Goal: Task Accomplishment & Management: Use online tool/utility

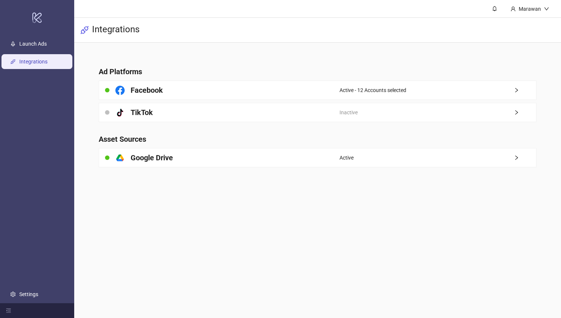
click at [47, 59] on link "Integrations" at bounding box center [33, 62] width 28 height 6
click at [37, 42] on link "Launch Ads" at bounding box center [32, 44] width 27 height 6
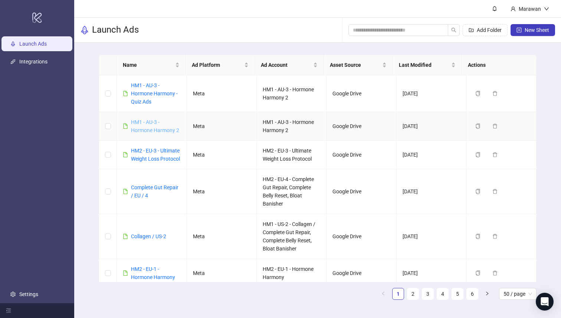
click at [154, 121] on link "HM1 - AU-3 - Hormone Harmony 2" at bounding box center [155, 126] width 48 height 14
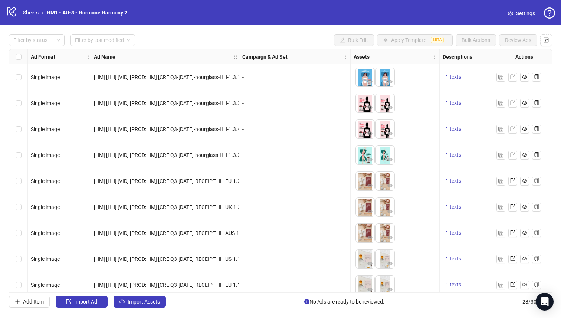
click at [13, 82] on div "Select row 1" at bounding box center [18, 77] width 19 height 26
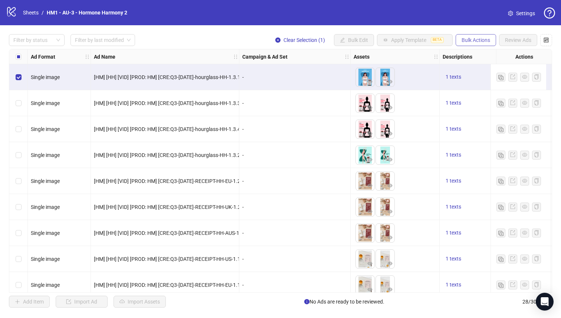
click at [486, 39] on span "Bulk Actions" at bounding box center [475, 40] width 29 height 6
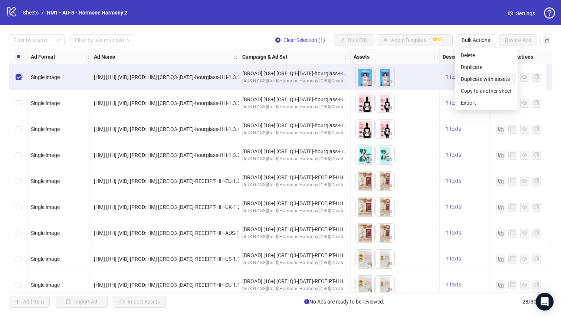
click at [492, 76] on span "Duplicate with assets" at bounding box center [486, 79] width 51 height 8
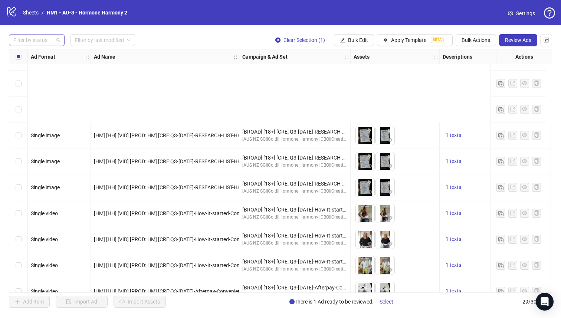
click at [40, 37] on div at bounding box center [32, 40] width 45 height 10
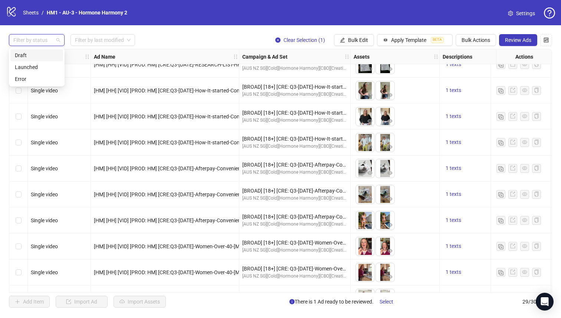
click at [37, 53] on div "Draft" at bounding box center [37, 55] width 44 height 8
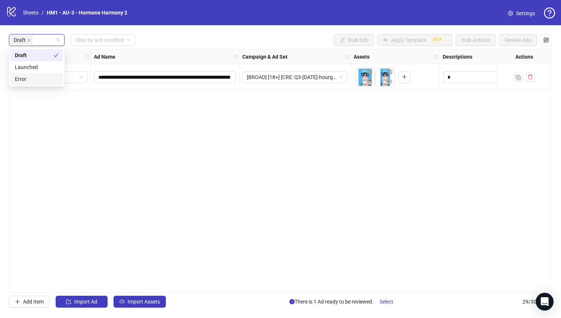
drag, startPoint x: 118, startPoint y: 118, endPoint x: 125, endPoint y: 109, distance: 11.4
click at [118, 119] on div "**********" at bounding box center [280, 171] width 543 height 244
click at [13, 79] on div "Select row 1" at bounding box center [18, 77] width 19 height 26
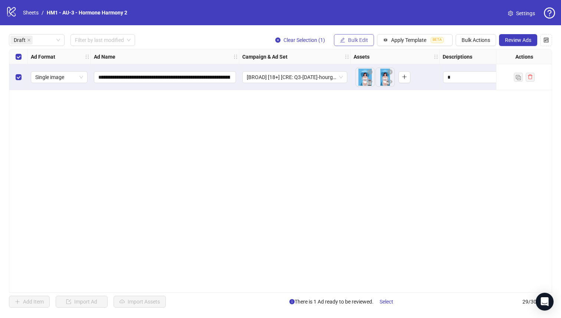
click at [348, 36] on button "Bulk Edit" at bounding box center [354, 40] width 40 height 12
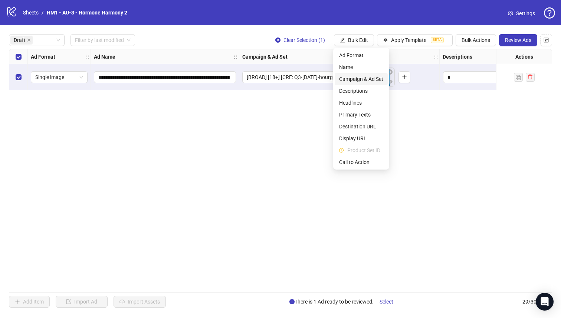
click at [379, 80] on span "Campaign & Ad Set" at bounding box center [361, 79] width 44 height 8
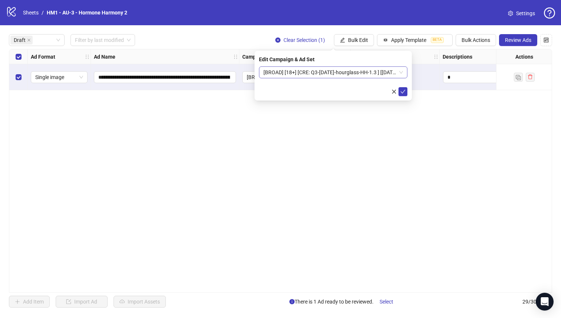
click at [285, 77] on span "[BROAD] [18+] [CRE: Q3-[DATE]-hourglass-HH-1.3 ] [[DATE]]" at bounding box center [332, 72] width 139 height 11
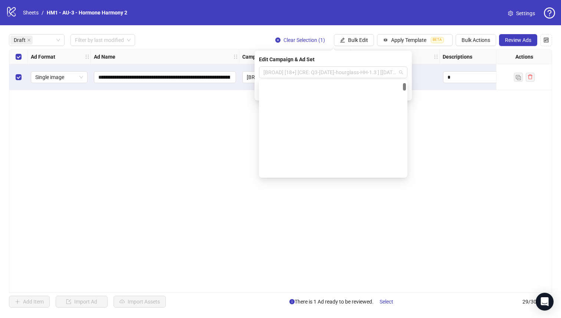
scroll to position [170, 0]
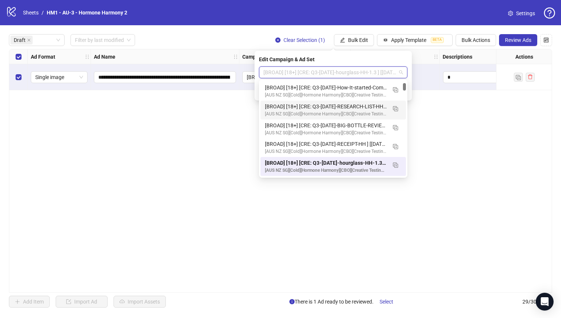
click at [349, 119] on div "[BROAD] [18+] [CRE: Q3-[DATE]-BIG-BOTTLE-REVIEW-WEIGHT-STATIC-HH ] [[DATE]] [AU…" at bounding box center [332, 128] width 145 height 19
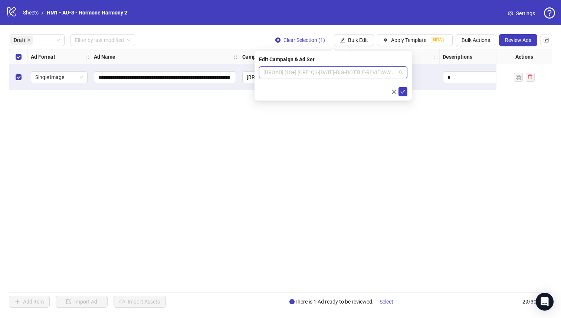
click at [390, 75] on span "[BROAD] [18+] [CRE: Q3-[DATE]-BIG-BOTTLE-REVIEW-WEIGHT-STATIC-HH ] [[DATE]]" at bounding box center [332, 72] width 139 height 11
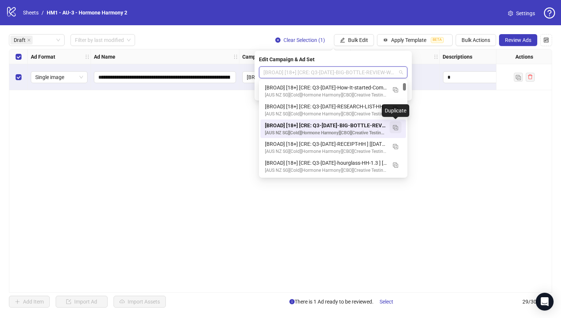
click at [397, 127] on img "button" at bounding box center [395, 127] width 5 height 5
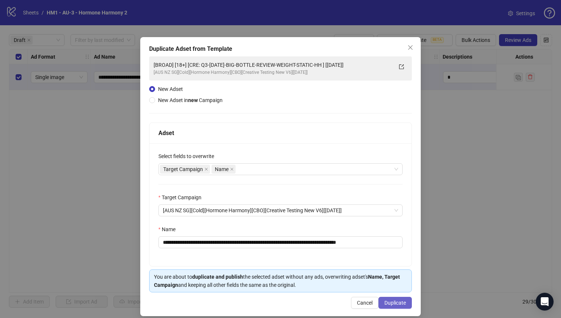
click at [392, 304] on span "Duplicate" at bounding box center [395, 303] width 22 height 6
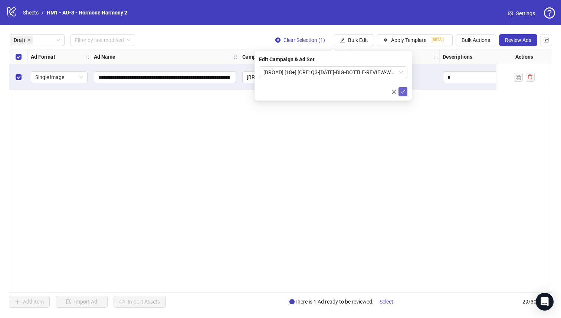
click at [400, 90] on icon "check" at bounding box center [402, 91] width 5 height 5
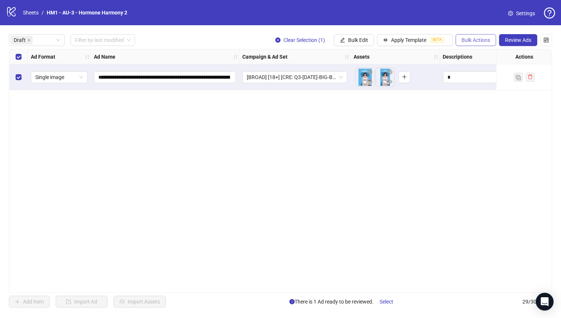
click at [473, 44] on button "Bulk Actions" at bounding box center [476, 40] width 40 height 12
click at [504, 81] on span "Duplicate with assets" at bounding box center [486, 79] width 51 height 8
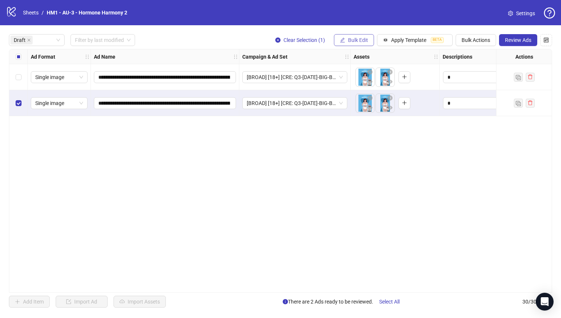
click at [362, 41] on span "Bulk Edit" at bounding box center [358, 40] width 20 height 6
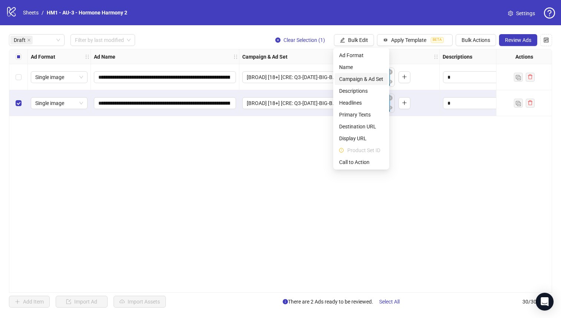
click at [376, 78] on span "Campaign & Ad Set" at bounding box center [361, 79] width 44 height 8
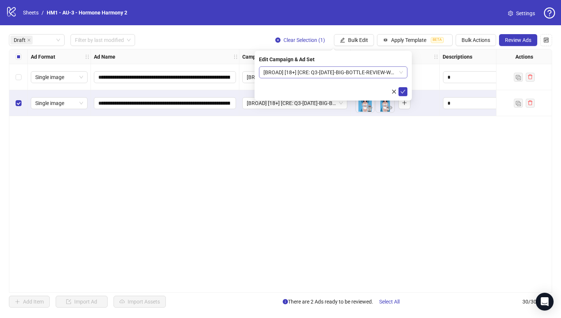
click at [345, 75] on span "[BROAD] [18+] [CRE: Q3-[DATE]-BIG-BOTTLE-REVIEW-WEIGHT-STATIC-HH ] [[DATE]] (co…" at bounding box center [332, 72] width 139 height 11
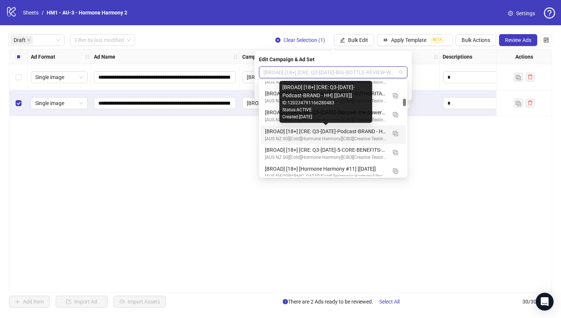
scroll to position [1767, 0]
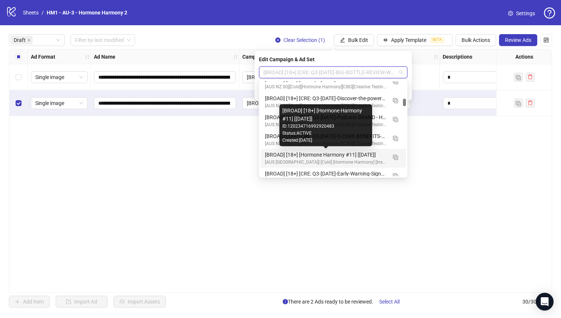
click at [359, 155] on div "[BROAD] [18+] [Hormone Harmony #11] [[DATE]]" at bounding box center [326, 155] width 122 height 8
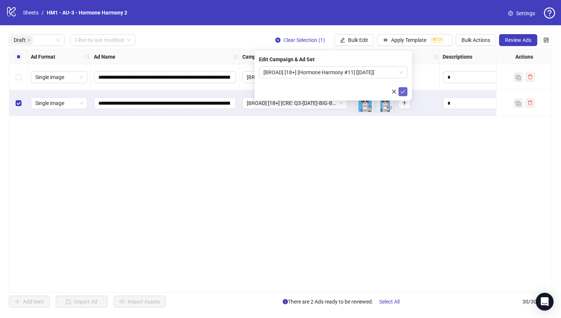
click at [401, 90] on icon "check" at bounding box center [402, 91] width 5 height 5
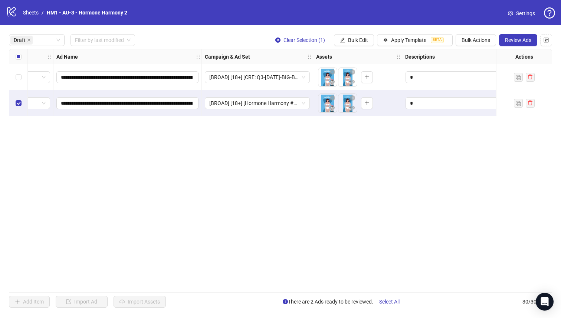
scroll to position [0, 0]
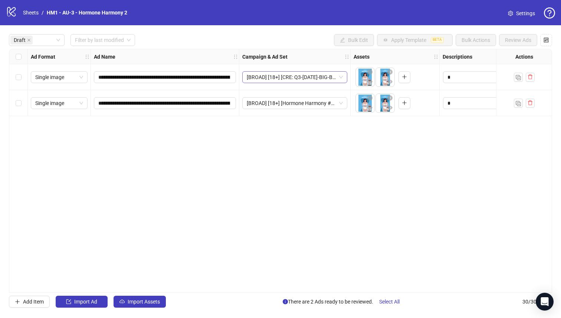
click at [326, 72] on span "[BROAD] [18+] [CRE: Q3-[DATE]-BIG-BOTTLE-REVIEW-WEIGHT-STATIC-HH ] [[DATE]] (co…" at bounding box center [295, 77] width 96 height 11
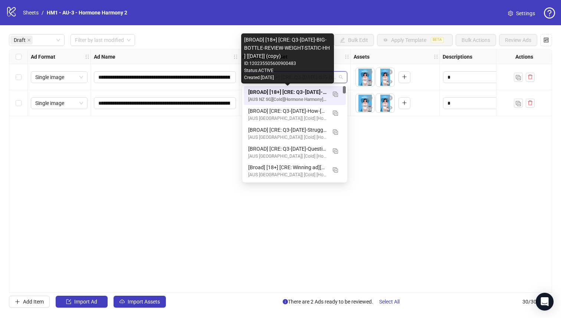
click at [381, 132] on div "**********" at bounding box center [280, 171] width 543 height 244
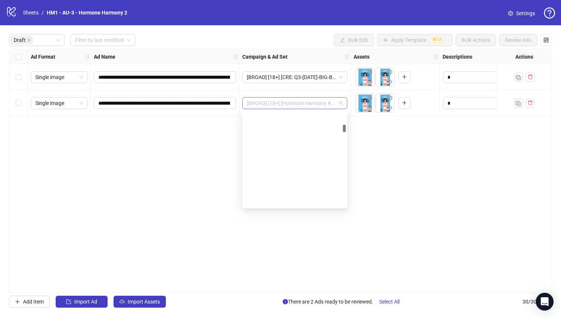
click at [295, 100] on span "[BROAD] [18+] [Hormone Harmony #11] [[DATE]]" at bounding box center [295, 103] width 96 height 11
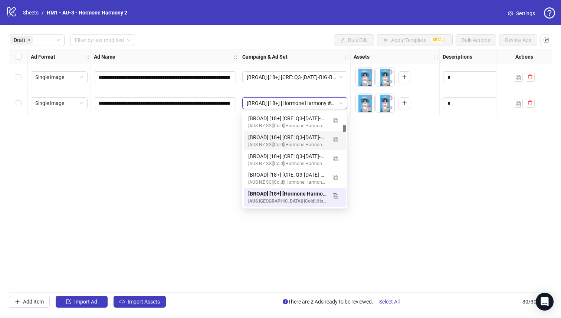
click at [206, 145] on div "**********" at bounding box center [280, 171] width 543 height 244
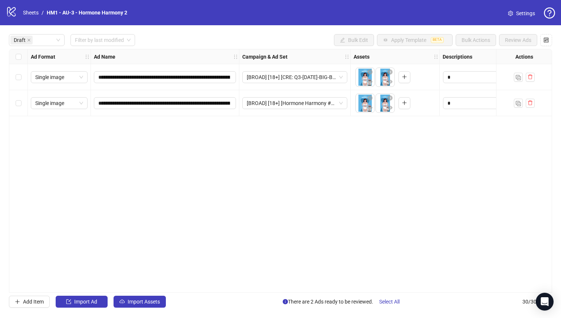
click at [304, 112] on div "[BROAD] [18+] [Hormone Harmony #11] [[DATE]]" at bounding box center [294, 103] width 111 height 26
click at [302, 106] on span "[BROAD] [18+] [Hormone Harmony #11] [[DATE]]" at bounding box center [295, 103] width 96 height 11
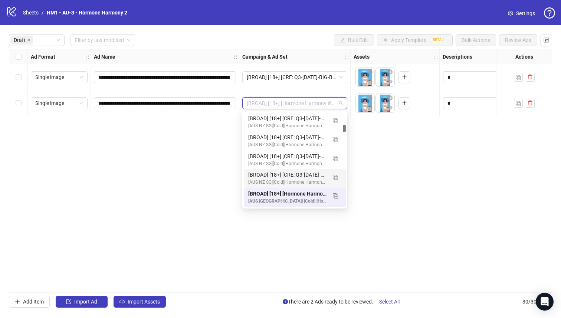
click at [391, 159] on div "**********" at bounding box center [280, 171] width 543 height 244
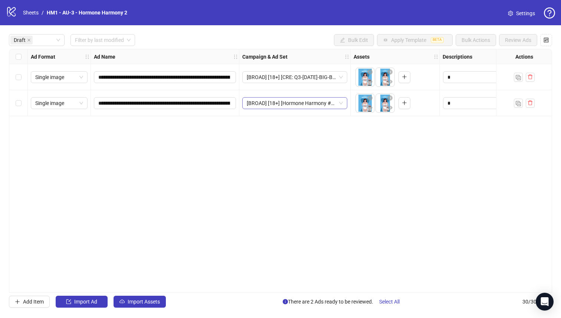
click at [321, 108] on span "[BROAD] [18+] [Hormone Harmony #11] [[DATE]]" at bounding box center [295, 103] width 96 height 11
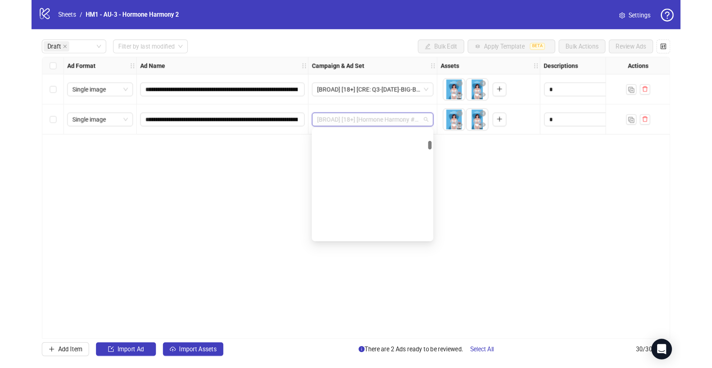
scroll to position [945, 0]
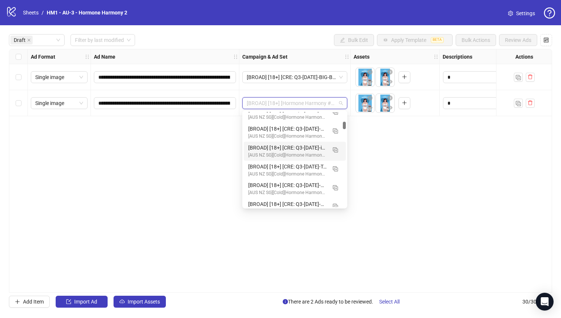
click at [402, 156] on div "**********" at bounding box center [280, 171] width 543 height 244
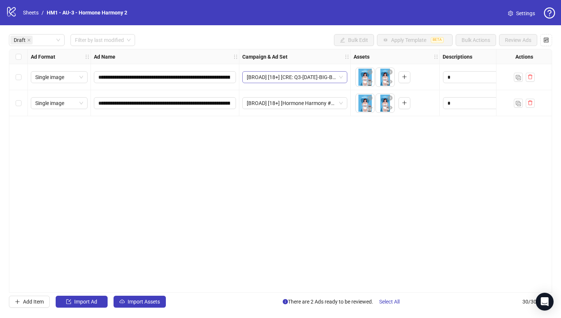
click at [329, 76] on span "[BROAD] [18+] [CRE: Q3-[DATE]-BIG-BOTTLE-REVIEW-WEIGHT-STATIC-HH ] [[DATE]] (co…" at bounding box center [295, 77] width 96 height 11
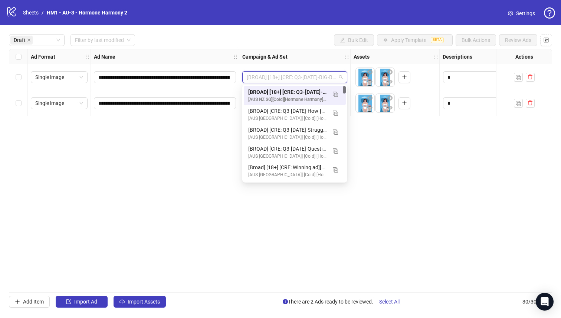
click at [404, 146] on div "**********" at bounding box center [280, 171] width 543 height 244
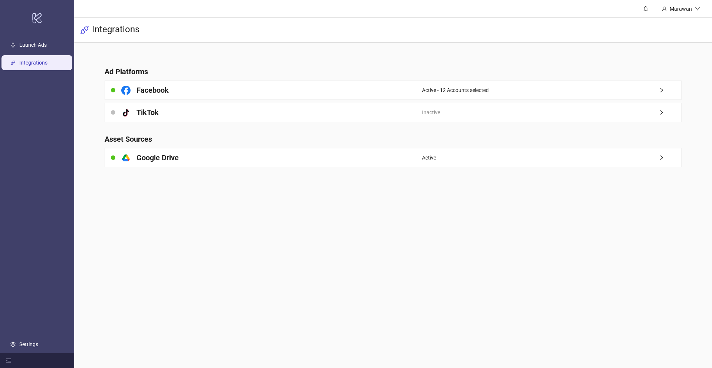
click at [262, 38] on div "Integrations" at bounding box center [393, 30] width 638 height 25
click at [19, 44] on link "Launch Ads" at bounding box center [32, 45] width 27 height 6
